Goal: Navigation & Orientation: Find specific page/section

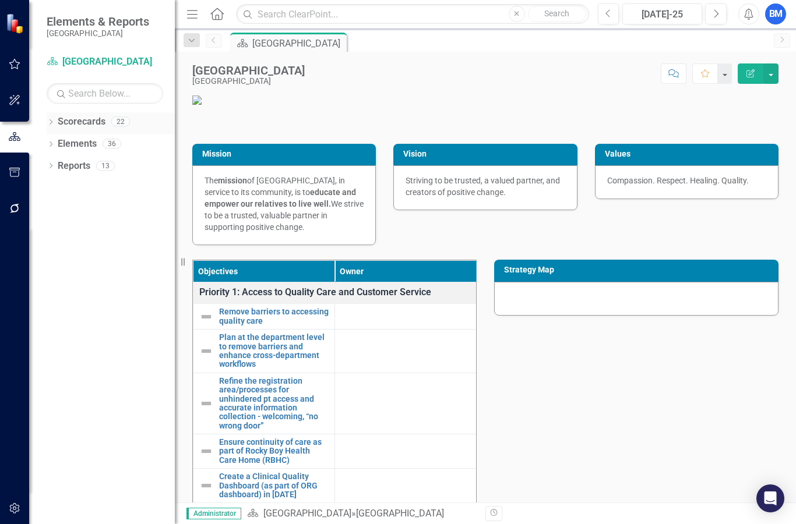
click at [52, 118] on div "Dropdown" at bounding box center [51, 123] width 8 height 10
click at [51, 186] on icon "Dropdown" at bounding box center [51, 189] width 8 height 6
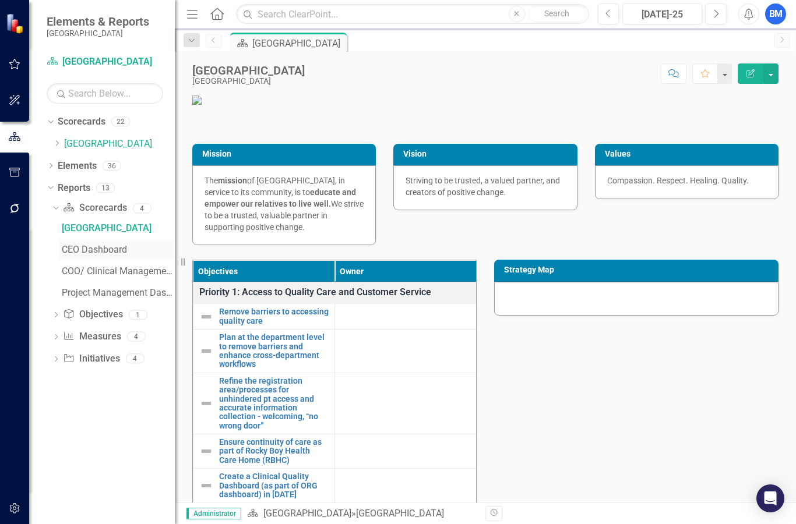
click at [77, 241] on link "CEO Dashboard" at bounding box center [117, 250] width 116 height 19
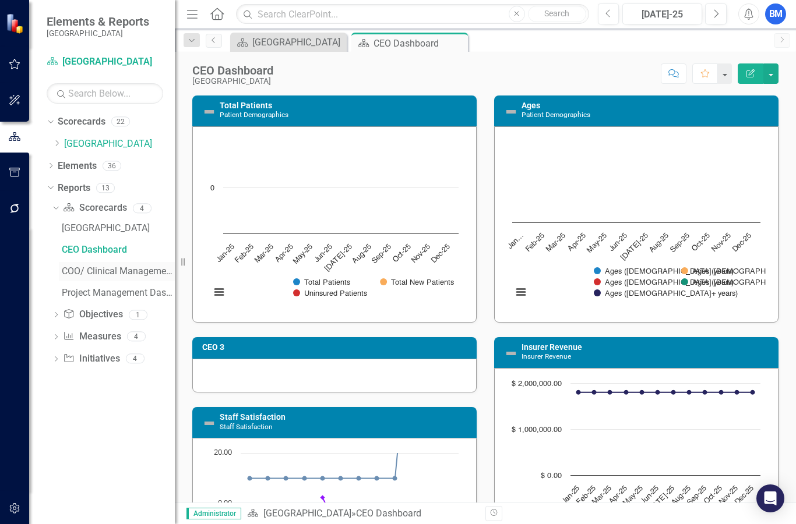
click at [79, 267] on div "COO/ Clinical Management Dashboard" at bounding box center [118, 271] width 113 height 10
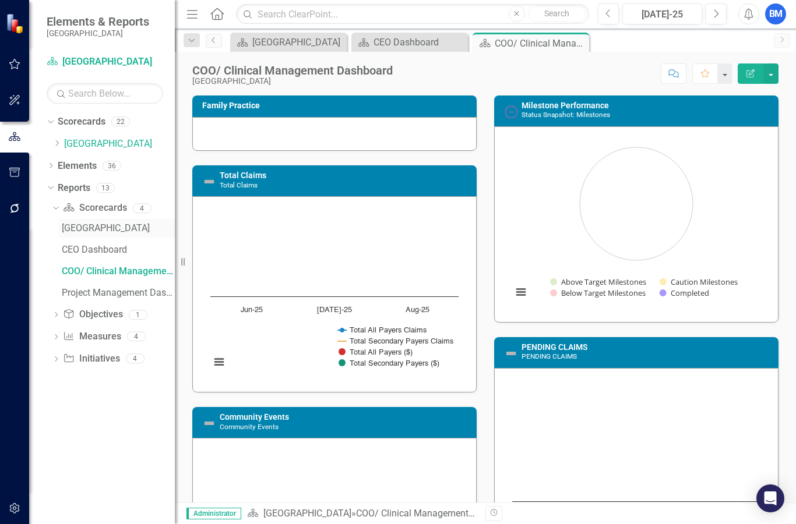
click at [73, 223] on div "[GEOGRAPHIC_DATA]" at bounding box center [118, 228] width 113 height 10
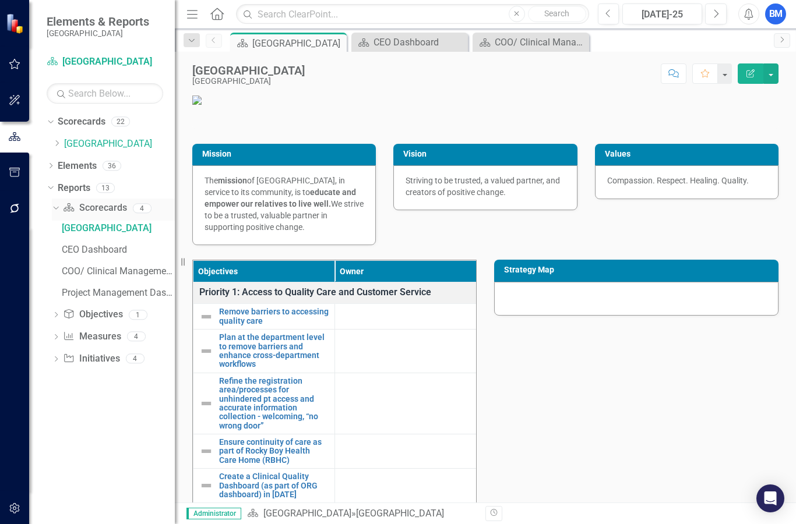
click at [89, 202] on link "Scorecard Scorecards" at bounding box center [94, 208] width 63 height 13
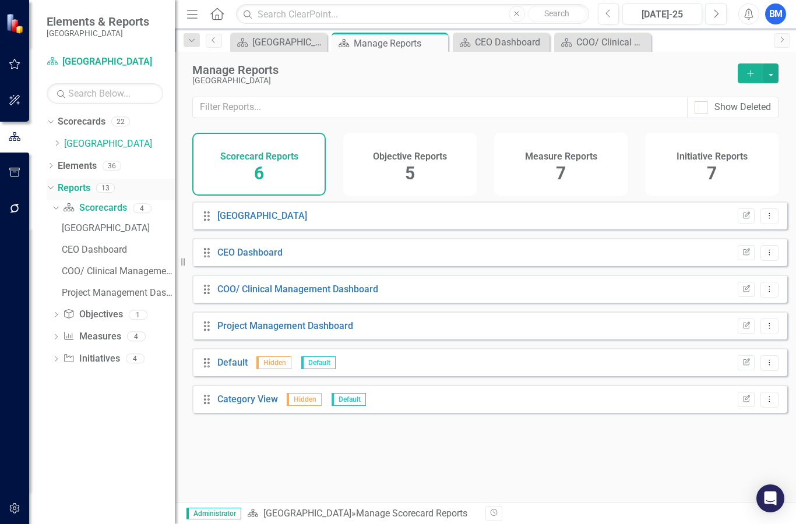
click at [62, 183] on link "Reports" at bounding box center [74, 188] width 33 height 13
click at [78, 164] on link "Elements" at bounding box center [77, 166] width 39 height 13
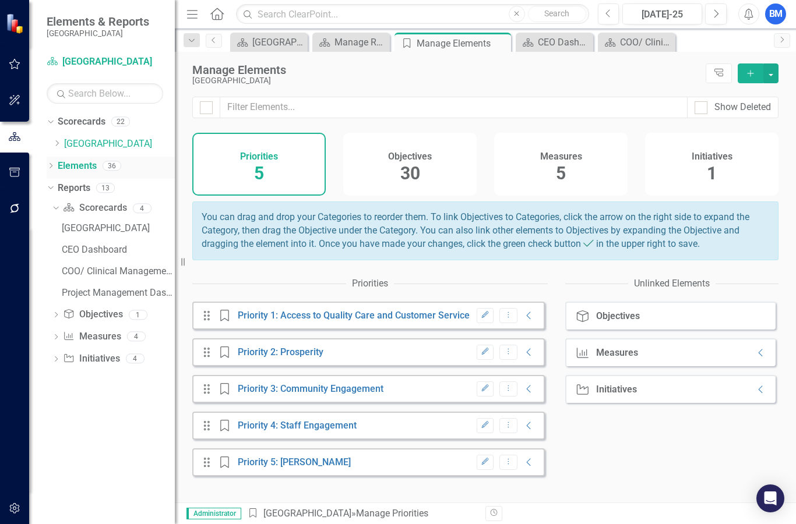
click at [49, 165] on icon "Dropdown" at bounding box center [51, 167] width 8 height 6
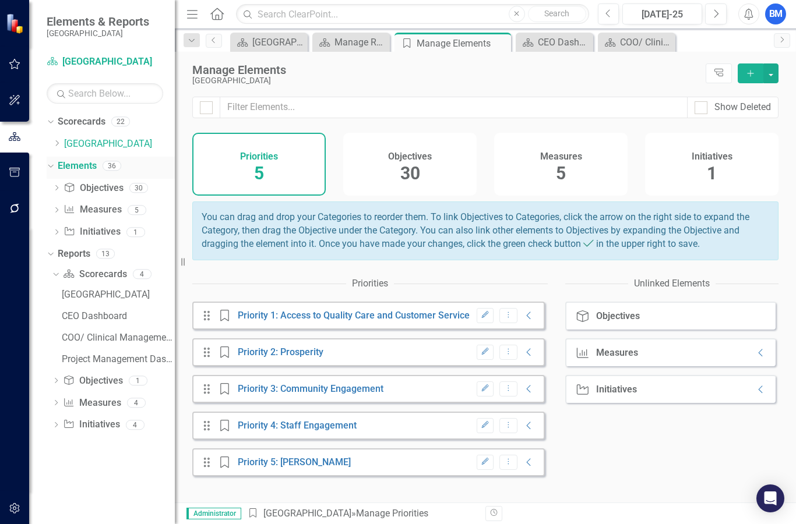
click at [47, 167] on icon "Dropdown" at bounding box center [49, 165] width 6 height 8
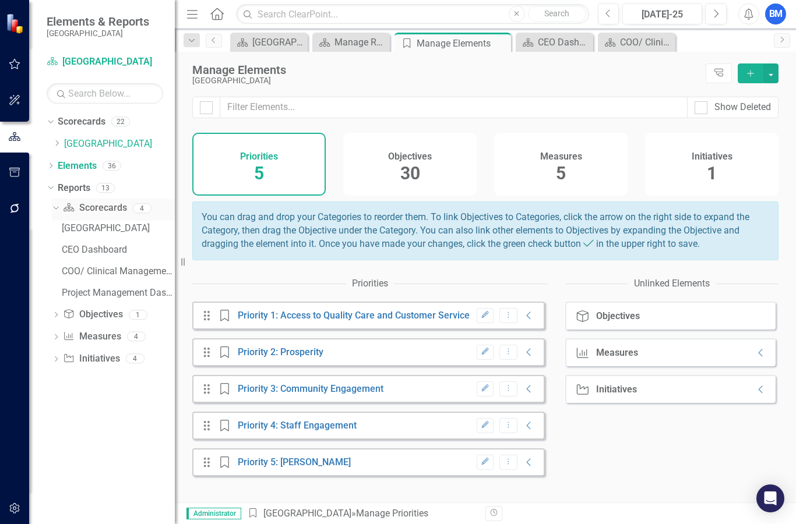
click at [78, 202] on link "Scorecard Scorecards" at bounding box center [94, 208] width 63 height 13
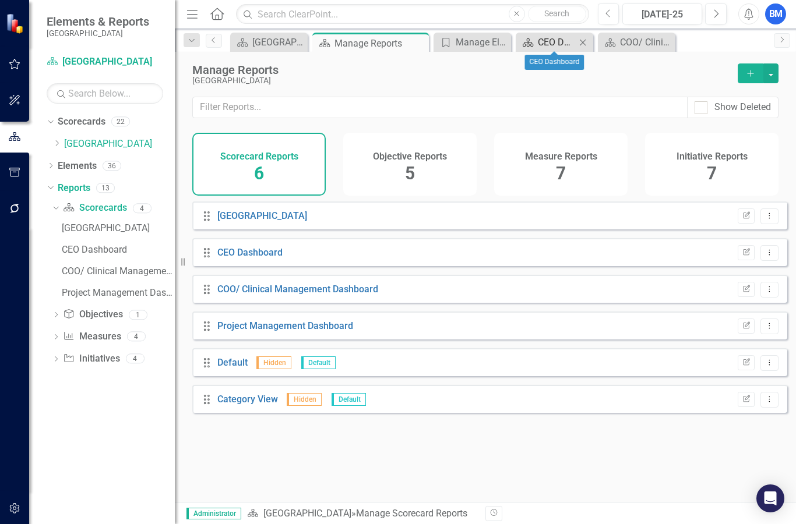
click at [552, 36] on div "CEO Dashboard" at bounding box center [557, 42] width 38 height 15
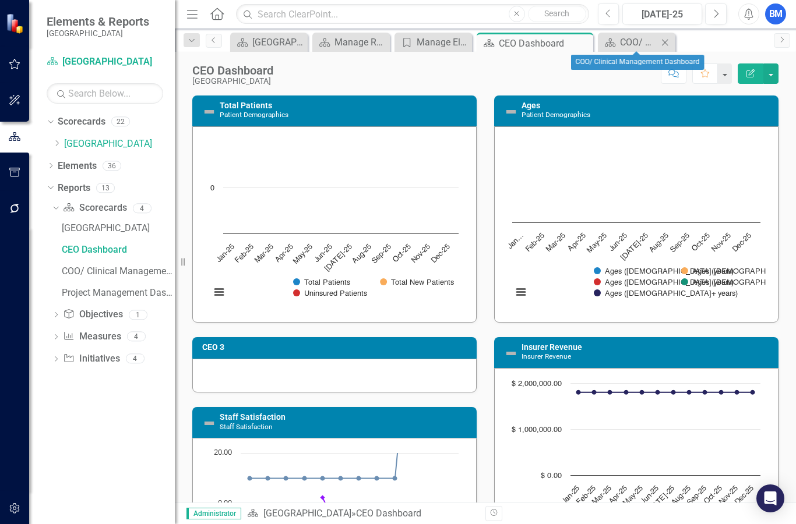
click at [667, 38] on icon "Close" at bounding box center [665, 42] width 12 height 9
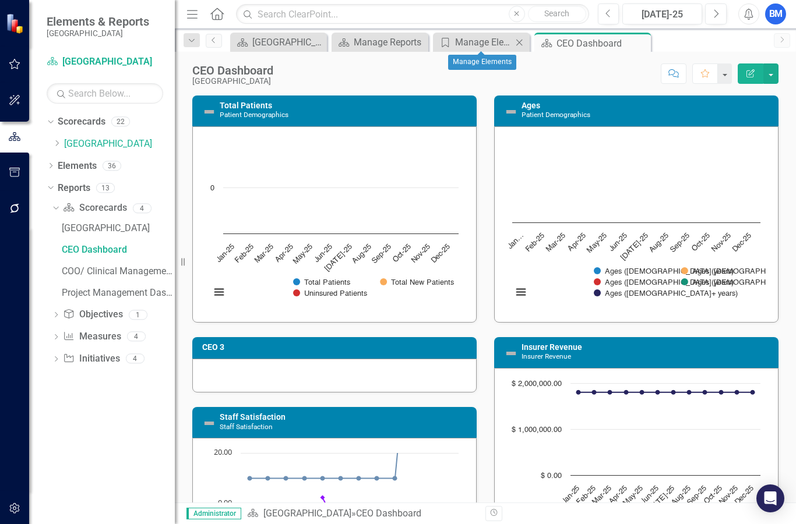
click at [525, 43] on div "Close" at bounding box center [519, 42] width 15 height 15
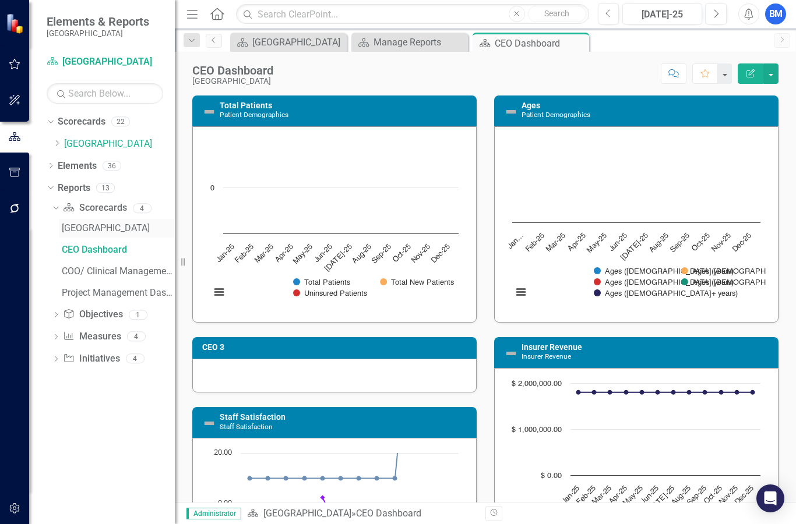
click at [115, 223] on div "[GEOGRAPHIC_DATA]" at bounding box center [118, 228] width 113 height 10
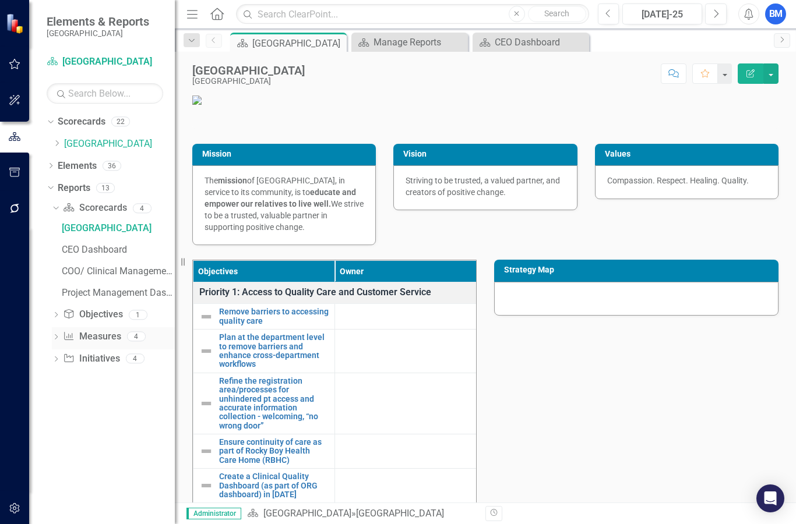
click at [100, 330] on link "Measure Measures" at bounding box center [92, 336] width 58 height 13
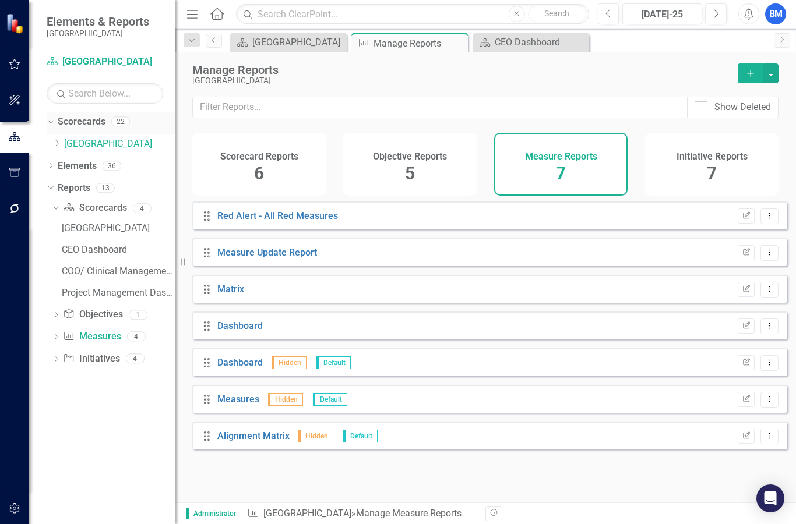
click at [88, 127] on div "Scorecards" at bounding box center [82, 121] width 48 height 19
click at [58, 142] on icon "Dropdown" at bounding box center [56, 143] width 9 height 7
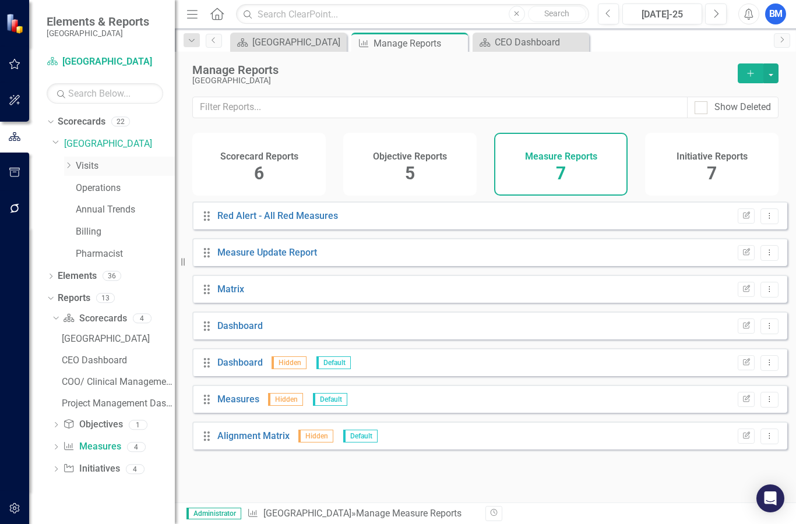
click at [88, 161] on link "Visits" at bounding box center [125, 166] width 99 height 13
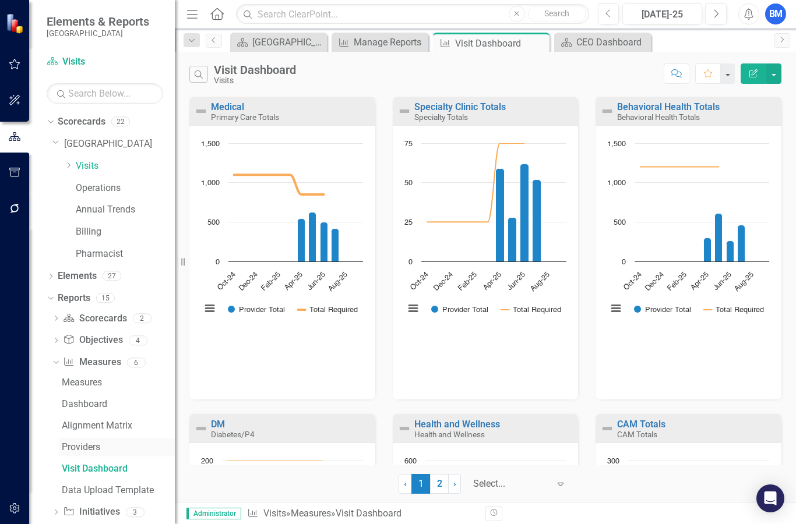
click at [83, 442] on div "Providers" at bounding box center [118, 447] width 113 height 10
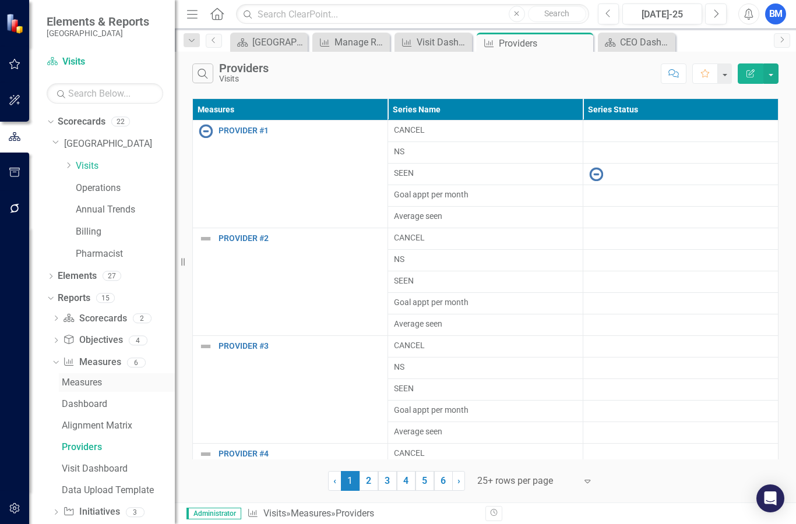
click at [90, 382] on link "Measures" at bounding box center [117, 382] width 116 height 19
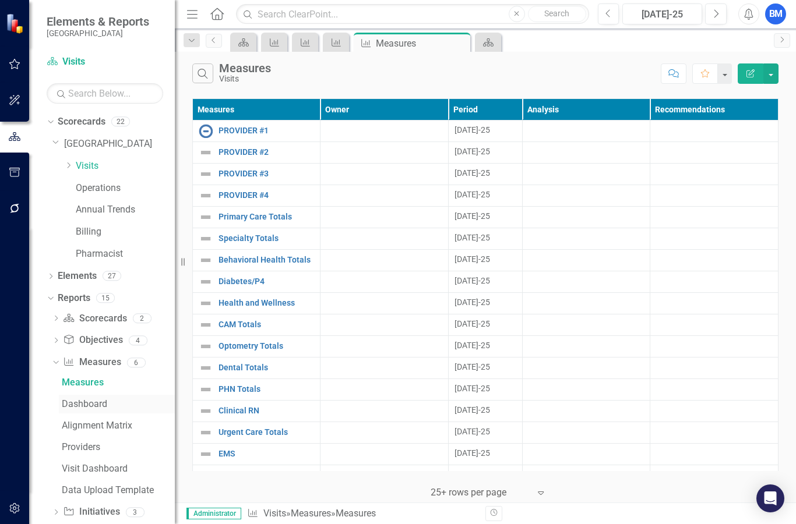
click at [97, 399] on div "Dashboard" at bounding box center [118, 404] width 113 height 10
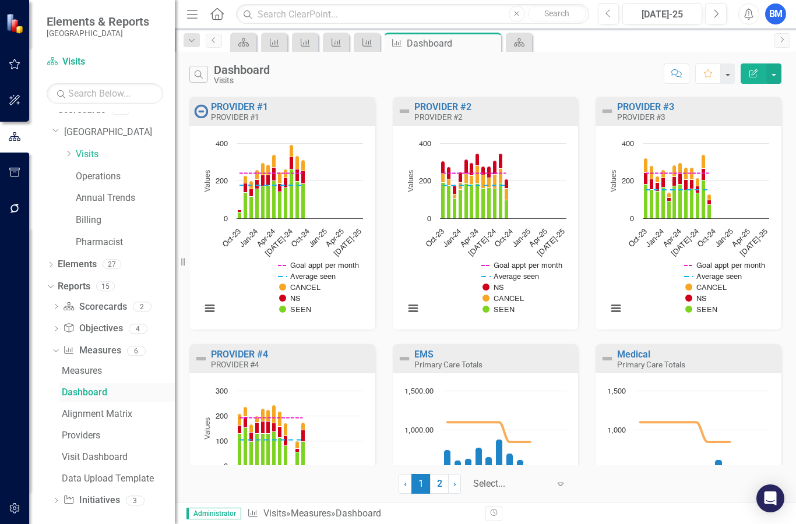
scroll to position [10, 0]
click at [76, 453] on div "Visit Dashboard" at bounding box center [118, 458] width 113 height 10
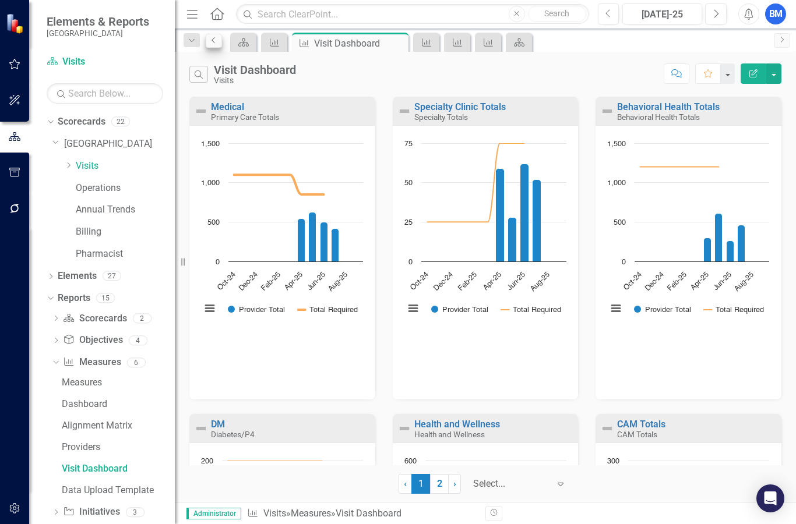
click at [216, 40] on icon "Previous" at bounding box center [213, 40] width 9 height 7
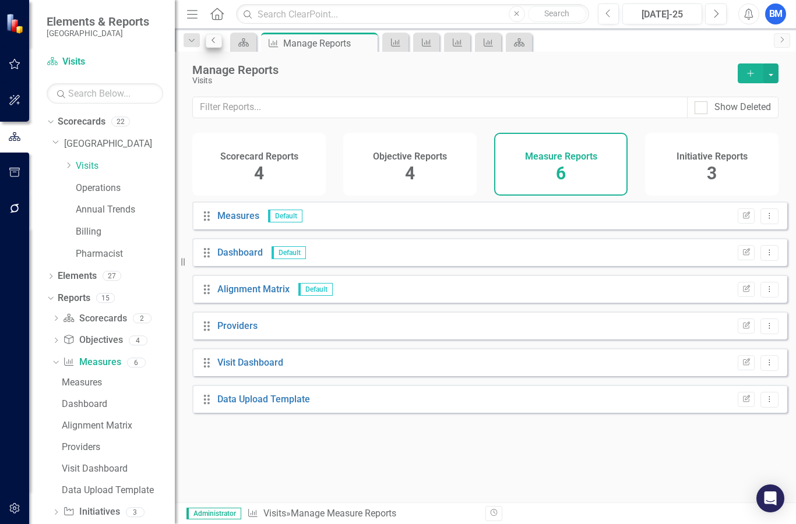
click at [216, 41] on icon "Previous" at bounding box center [213, 40] width 9 height 7
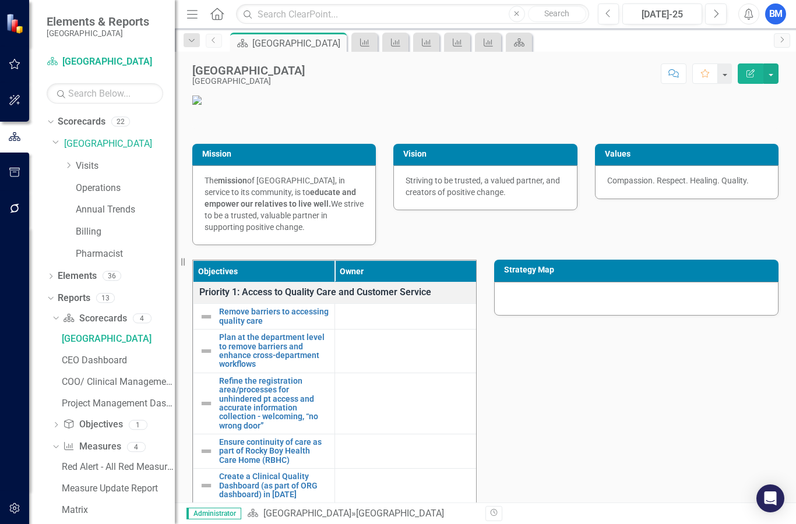
click at [216, 41] on icon "Previous" at bounding box center [213, 40] width 9 height 7
click at [372, 44] on link "Measure" at bounding box center [364, 42] width 20 height 15
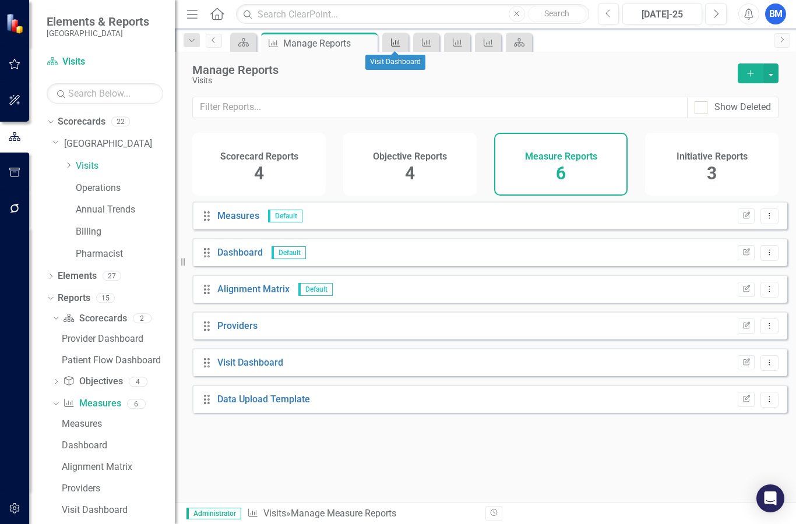
click at [398, 46] on icon at bounding box center [395, 42] width 9 height 8
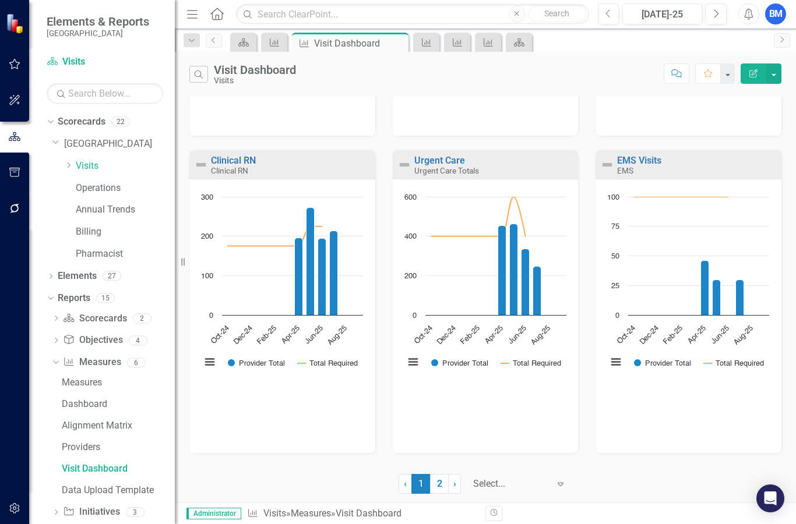
scroll to position [896, 0]
click at [436, 41] on link "Measure" at bounding box center [426, 42] width 20 height 15
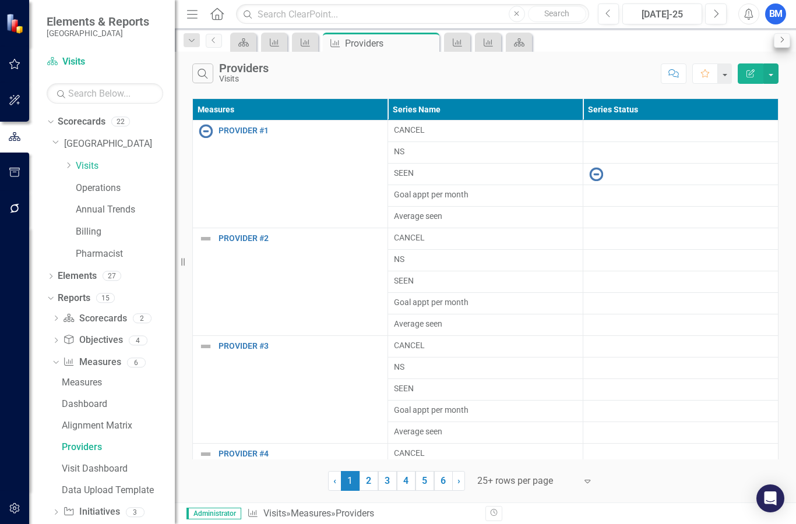
click at [782, 40] on icon "Next" at bounding box center [781, 39] width 9 height 7
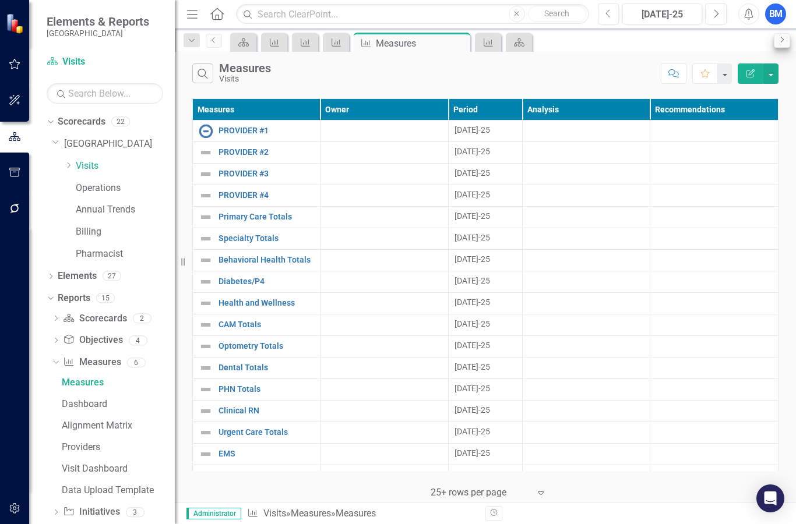
click at [781, 41] on icon "Next" at bounding box center [781, 39] width 9 height 7
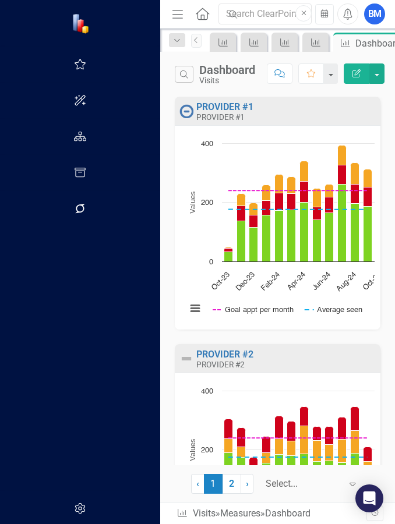
click at [363, 291] on rect "Interactive chart" at bounding box center [343, 231] width 325 height 189
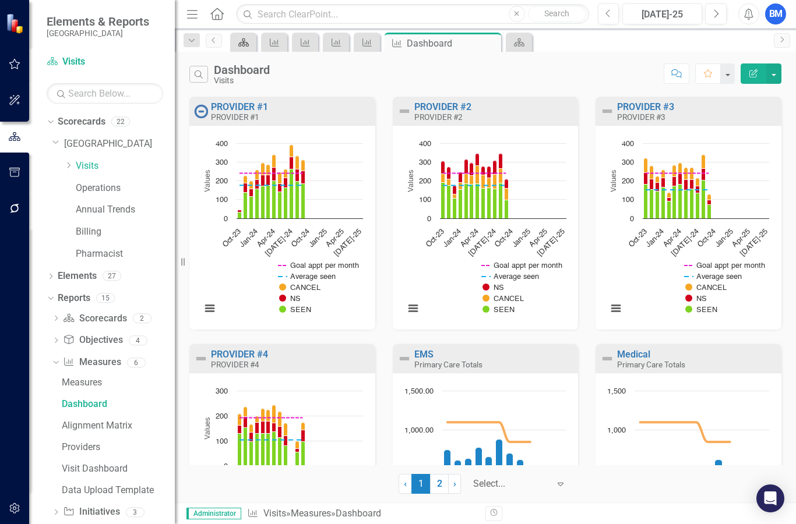
click at [242, 48] on div "Scorecard" at bounding box center [241, 42] width 16 height 15
click at [271, 41] on icon "Measure" at bounding box center [275, 42] width 12 height 9
click at [278, 45] on icon "Measure" at bounding box center [275, 42] width 12 height 9
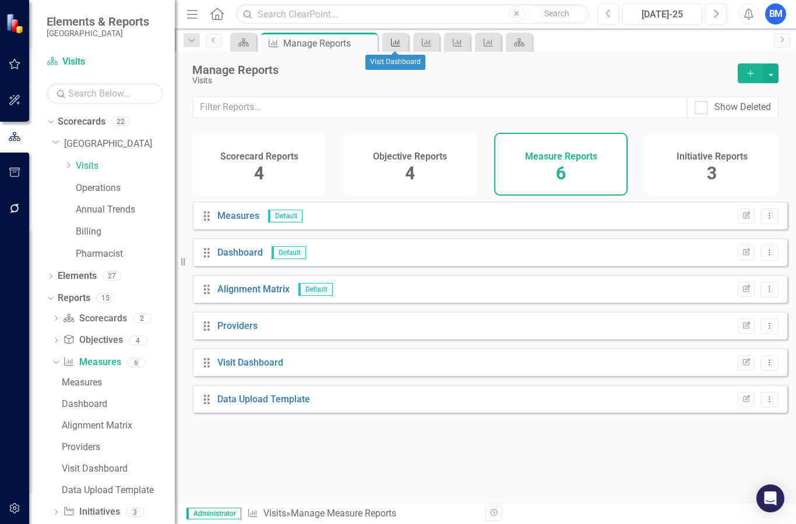
click at [387, 45] on div "Measure" at bounding box center [393, 42] width 16 height 15
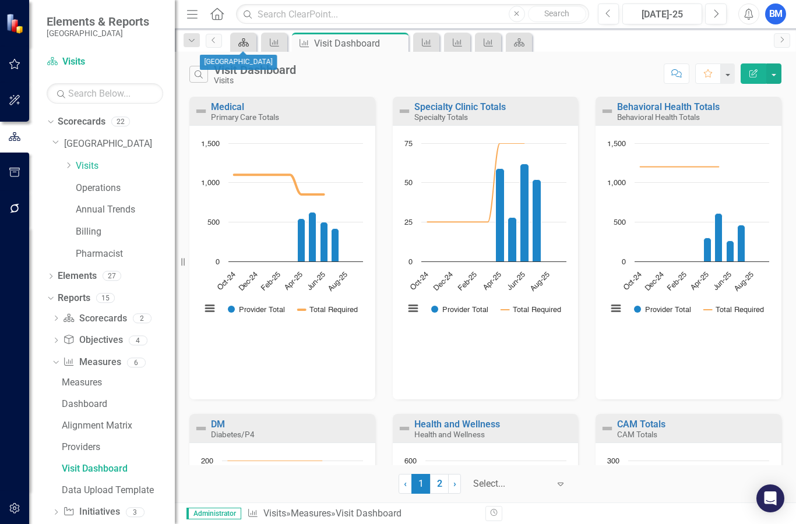
click at [245, 43] on icon at bounding box center [243, 42] width 10 height 8
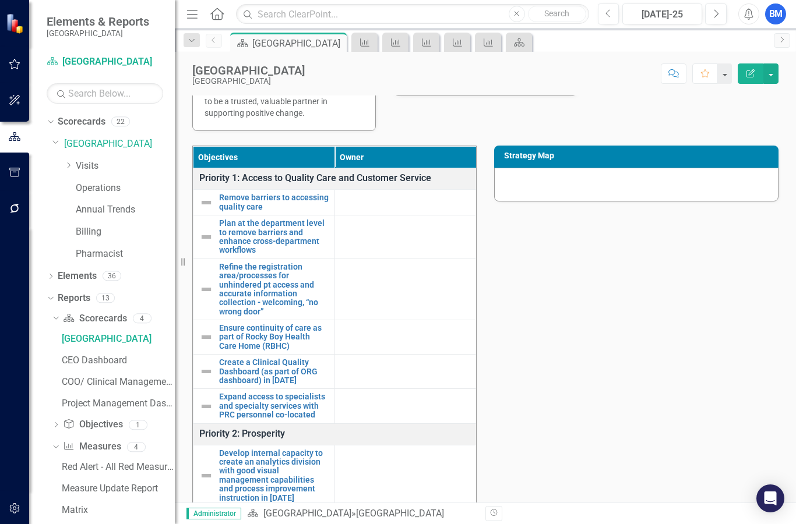
scroll to position [114, 0]
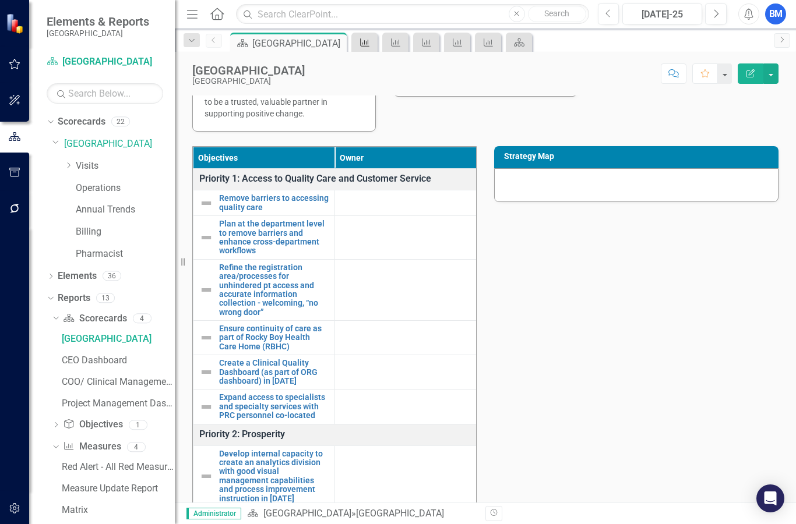
click at [369, 46] on icon "Measure" at bounding box center [365, 42] width 12 height 9
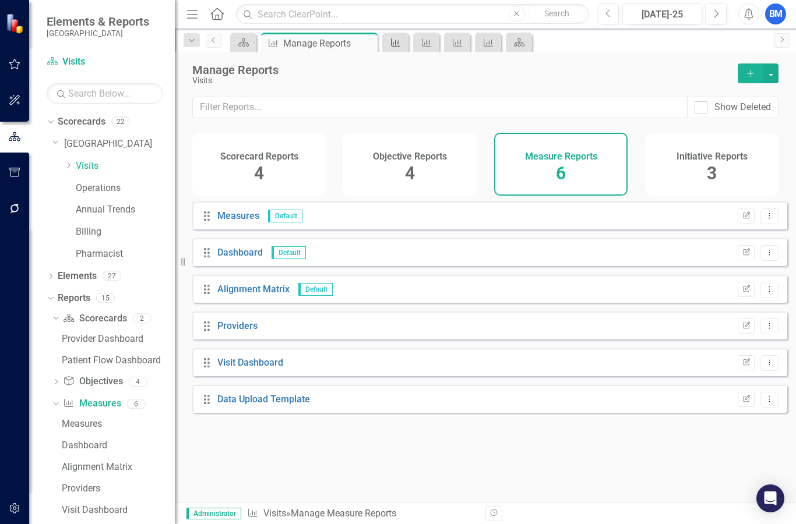
click at [393, 36] on div "Measure" at bounding box center [393, 42] width 16 height 15
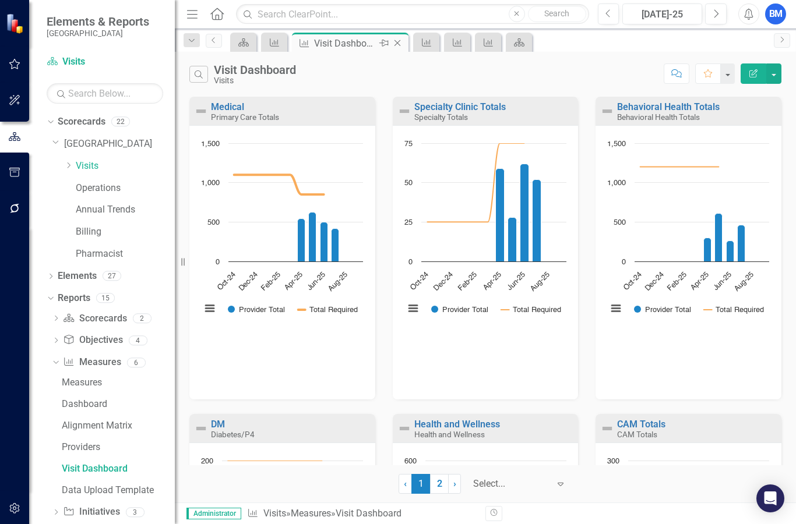
click at [401, 36] on div "Close" at bounding box center [398, 43] width 15 height 15
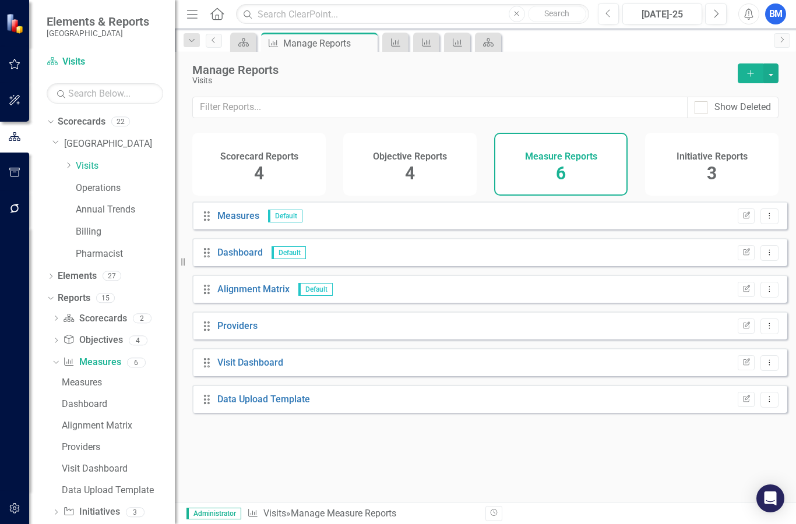
click at [407, 34] on div "Measure" at bounding box center [395, 42] width 26 height 19
click at [399, 43] on icon at bounding box center [395, 42] width 9 height 8
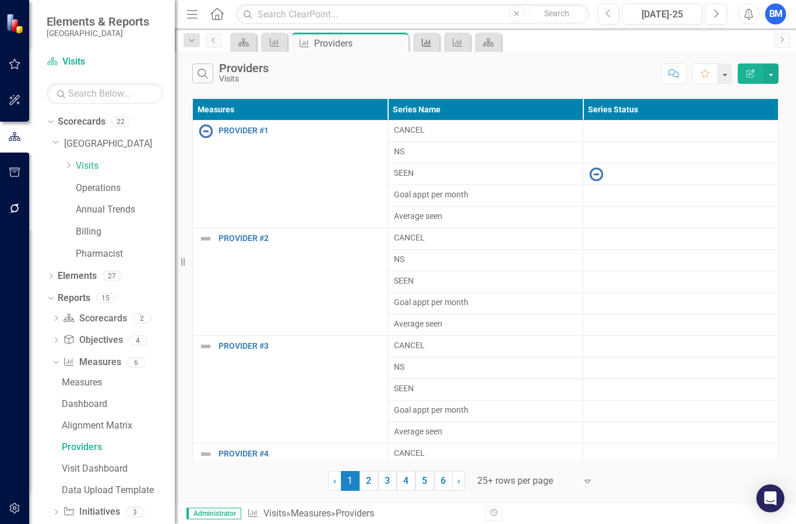
click at [421, 47] on div "Measure" at bounding box center [424, 42] width 16 height 15
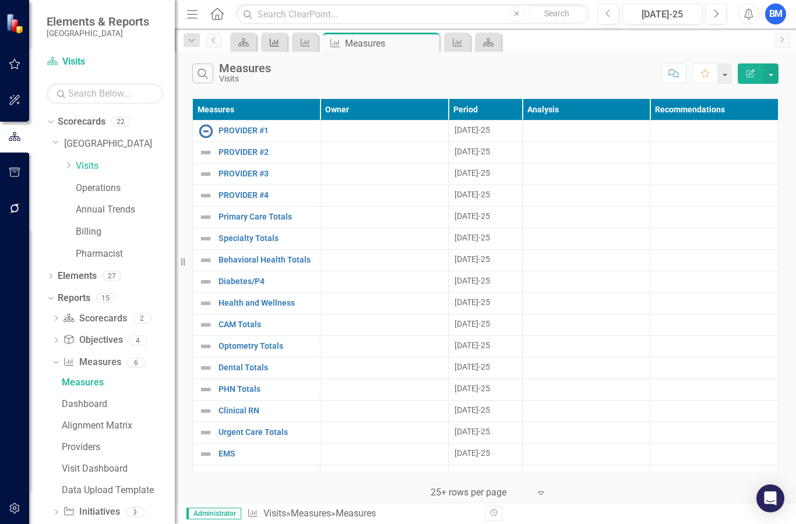
click at [280, 48] on div "Measure" at bounding box center [272, 42] width 16 height 15
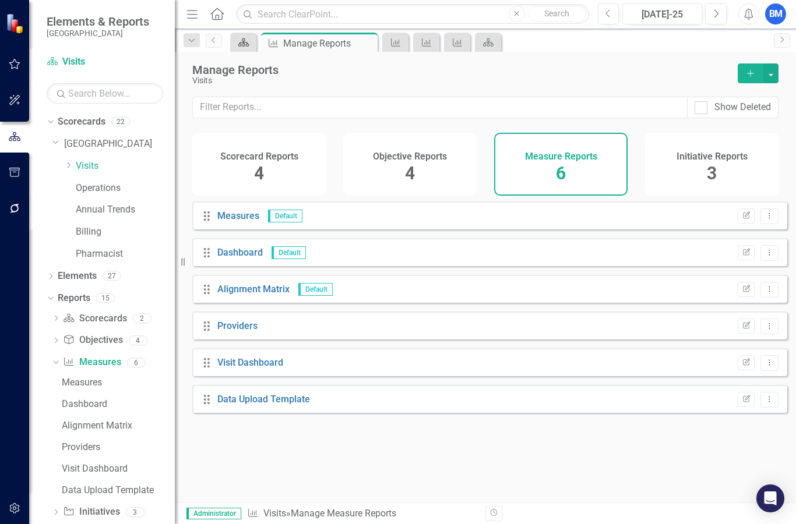
click at [248, 46] on icon at bounding box center [243, 42] width 10 height 8
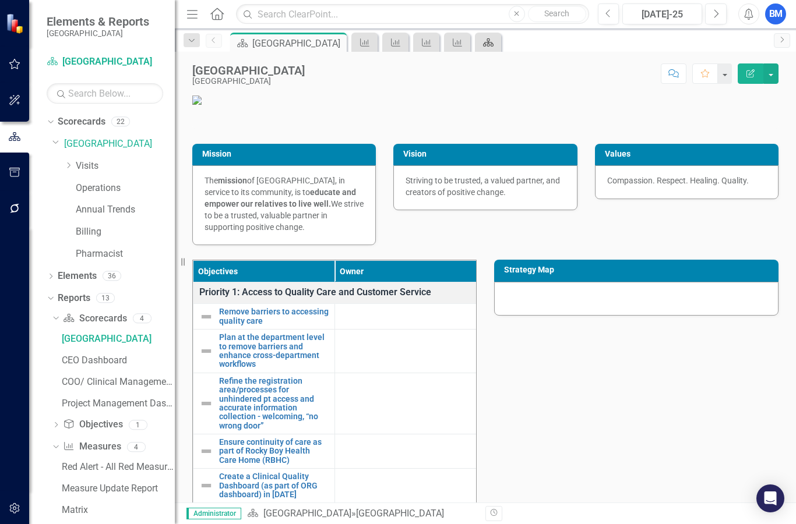
click at [497, 40] on link "Scorecard" at bounding box center [488, 42] width 20 height 15
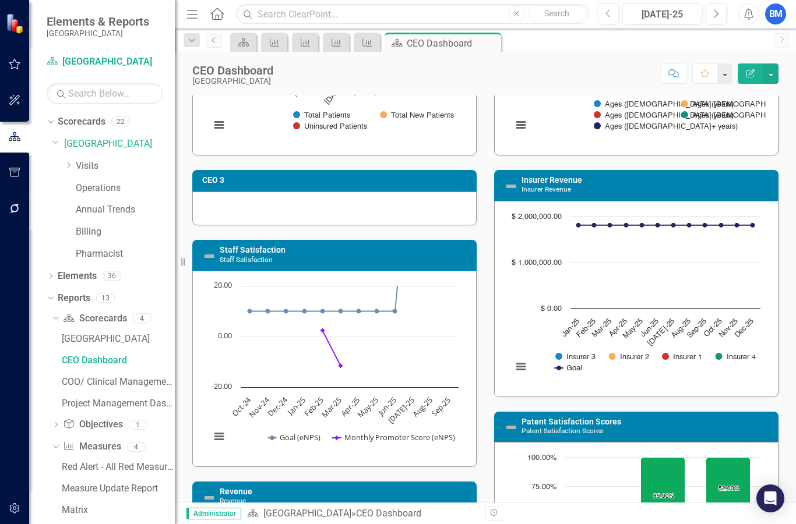
scroll to position [164, 0]
